Goal: Information Seeking & Learning: Learn about a topic

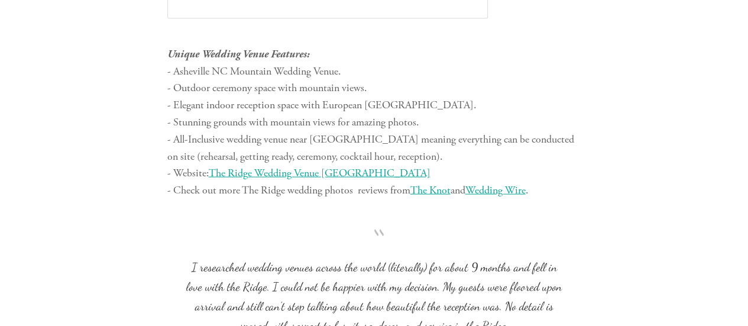
scroll to position [3841, 0]
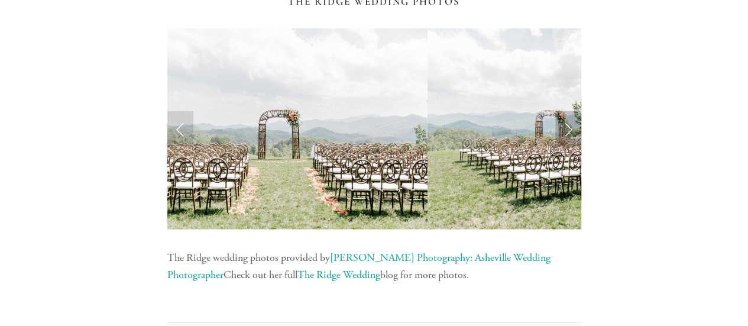
click at [571, 128] on link "Next Slide" at bounding box center [568, 128] width 26 height 35
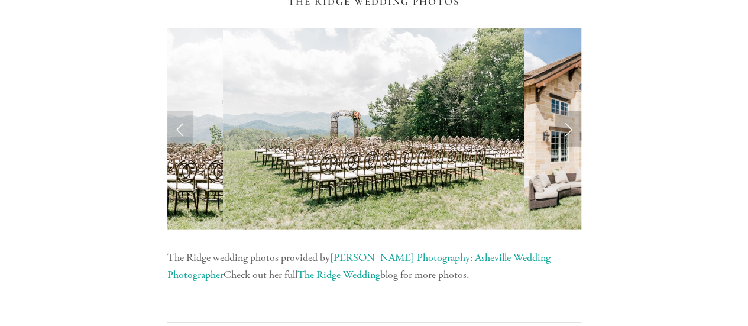
click at [571, 128] on link "Next Slide" at bounding box center [568, 128] width 26 height 35
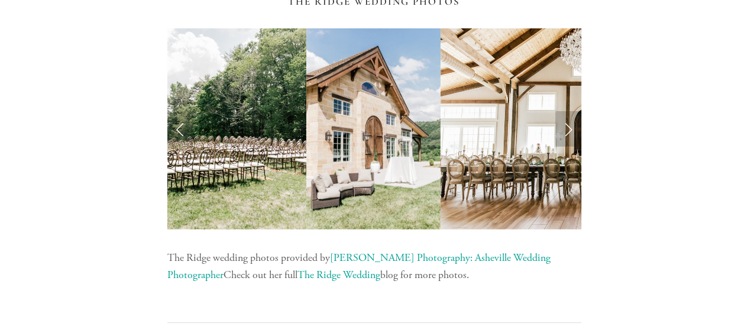
click at [571, 128] on link "Next Slide" at bounding box center [568, 128] width 26 height 35
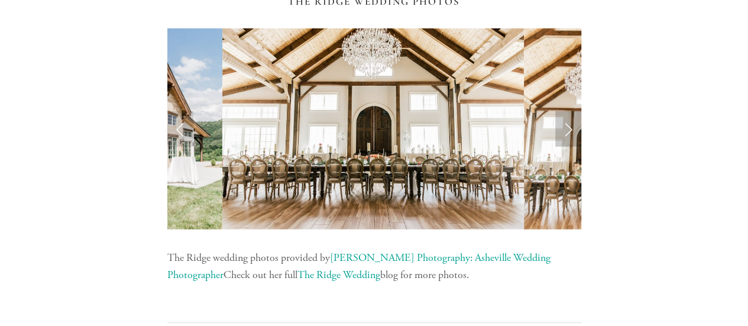
click at [571, 128] on link "Next Slide" at bounding box center [568, 128] width 26 height 35
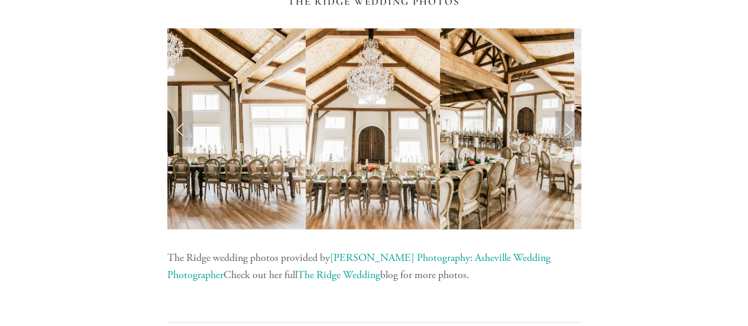
click at [571, 128] on link "Next Slide" at bounding box center [568, 128] width 26 height 35
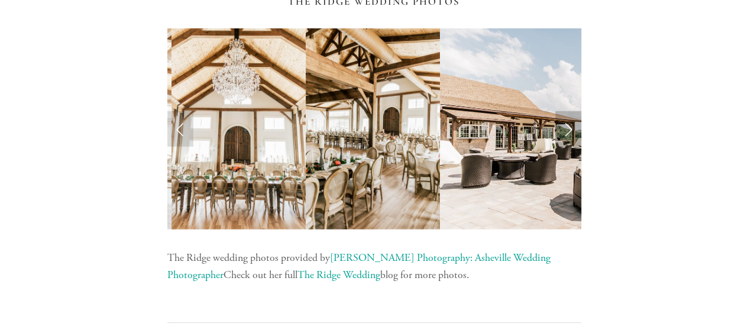
click at [571, 128] on link "Next Slide" at bounding box center [568, 128] width 26 height 35
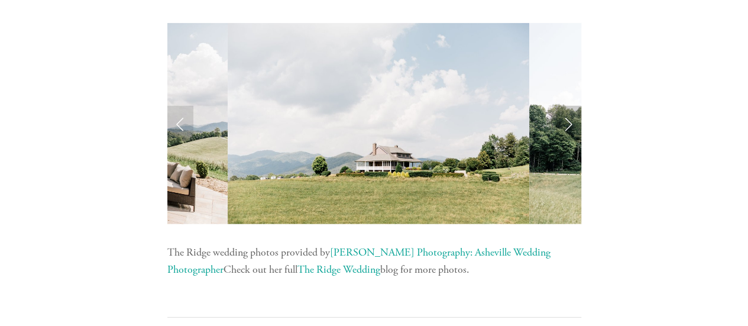
scroll to position [3844, 0]
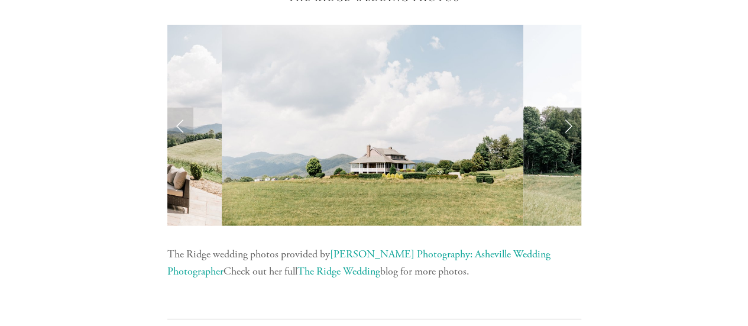
click at [571, 128] on link "Next Slide" at bounding box center [568, 125] width 26 height 35
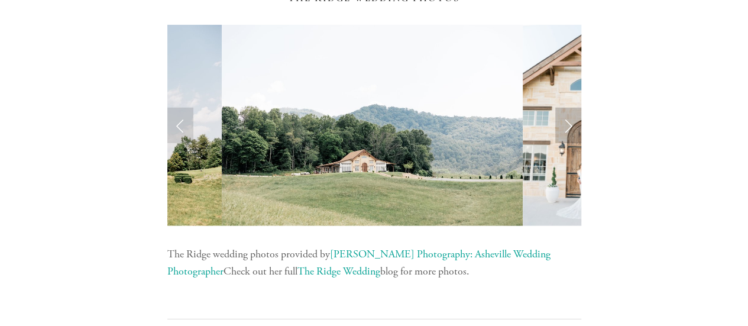
click at [571, 128] on link "Next Slide" at bounding box center [568, 125] width 26 height 35
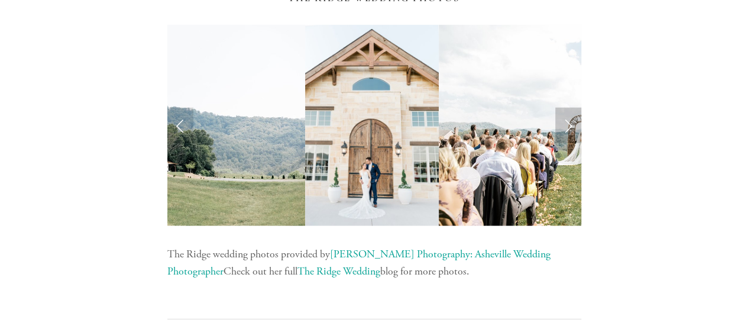
click at [571, 128] on link "Next Slide" at bounding box center [568, 125] width 26 height 35
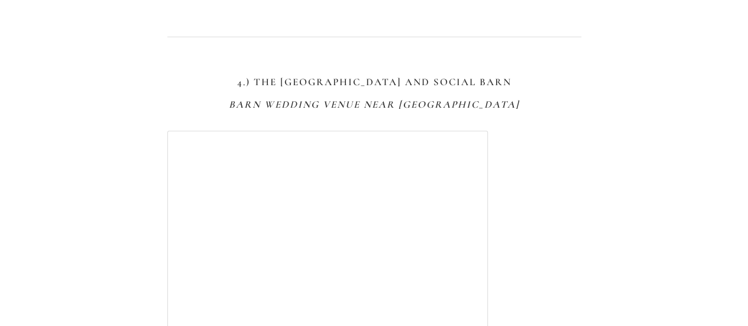
scroll to position [4464, 0]
